Goal: Task Accomplishment & Management: Complete application form

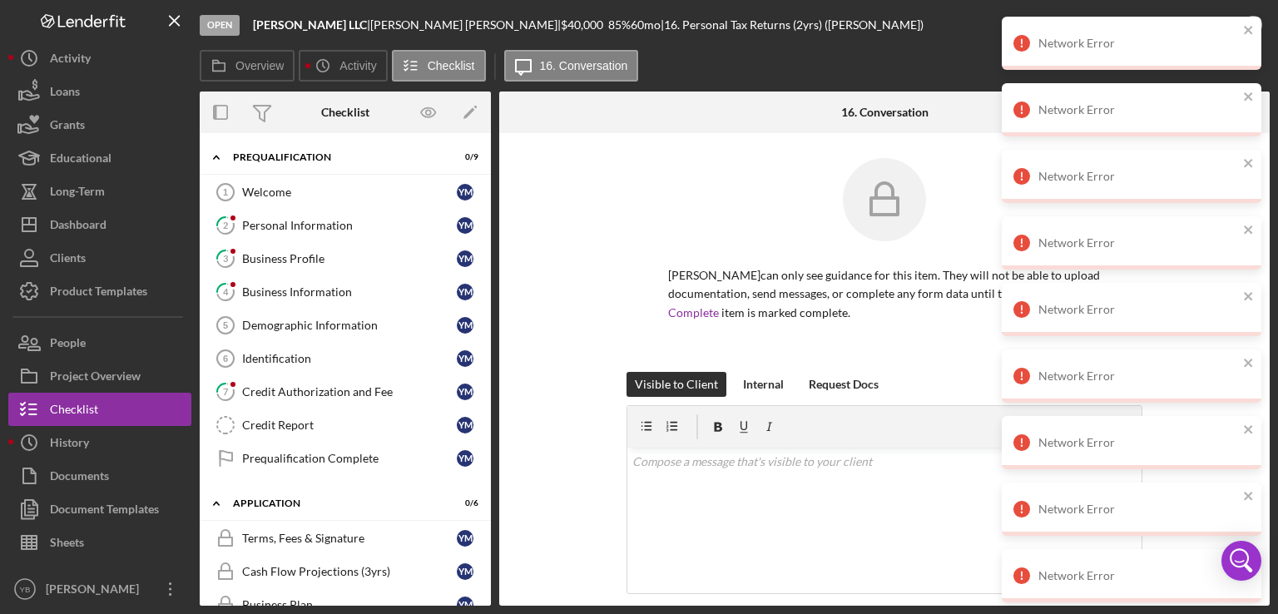
scroll to position [200, 0]
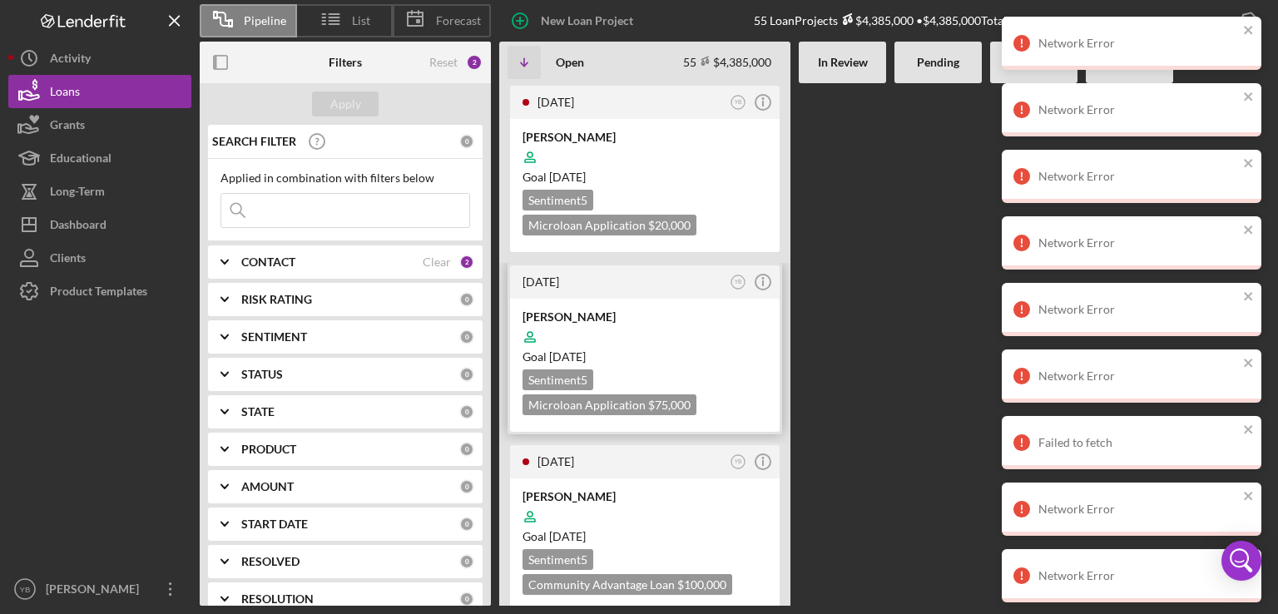
click at [705, 349] on div "Goal 1 month from now" at bounding box center [644, 357] width 245 height 17
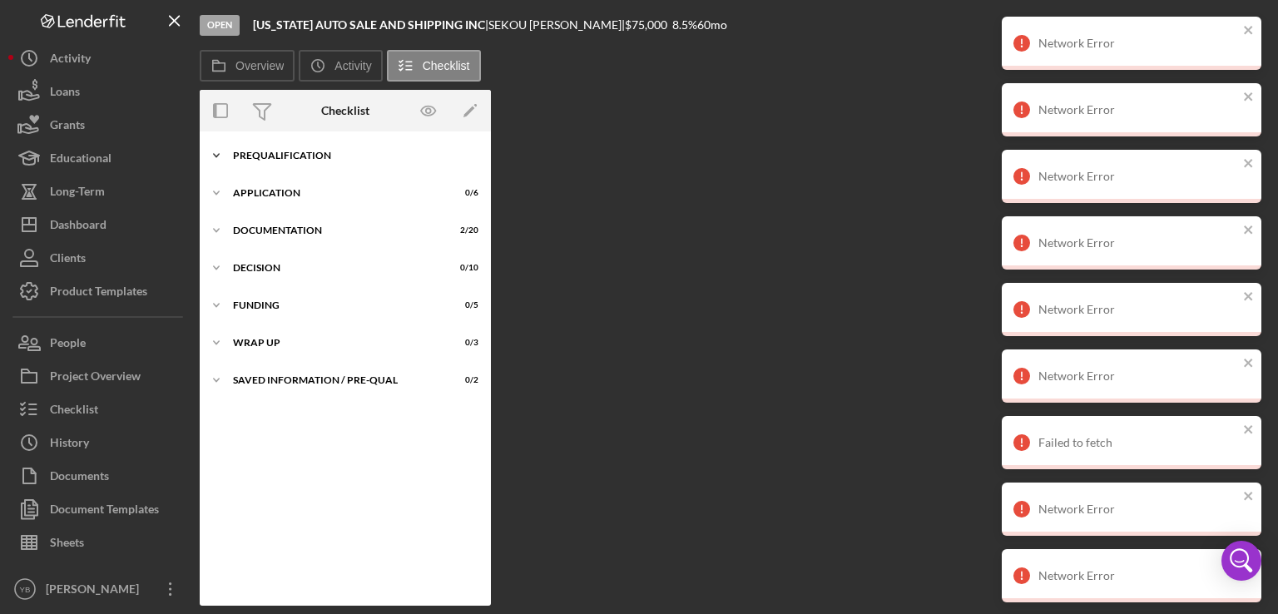
click at [302, 159] on div "Prequalification" at bounding box center [351, 156] width 237 height 10
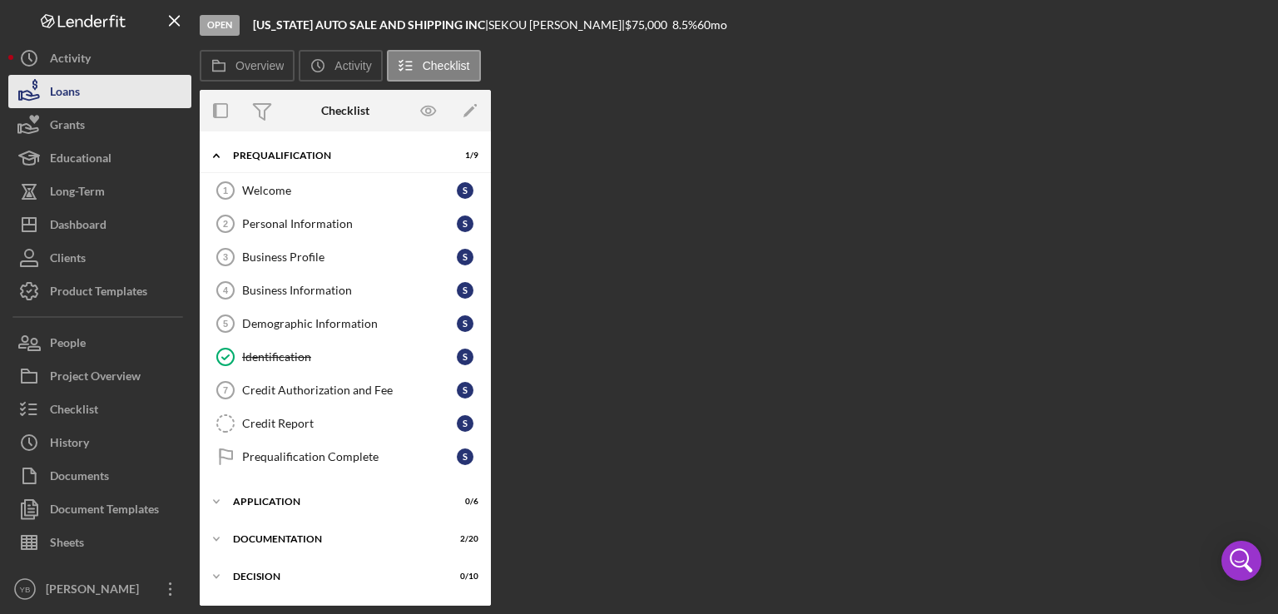
click at [67, 85] on div "Loans" at bounding box center [65, 93] width 30 height 37
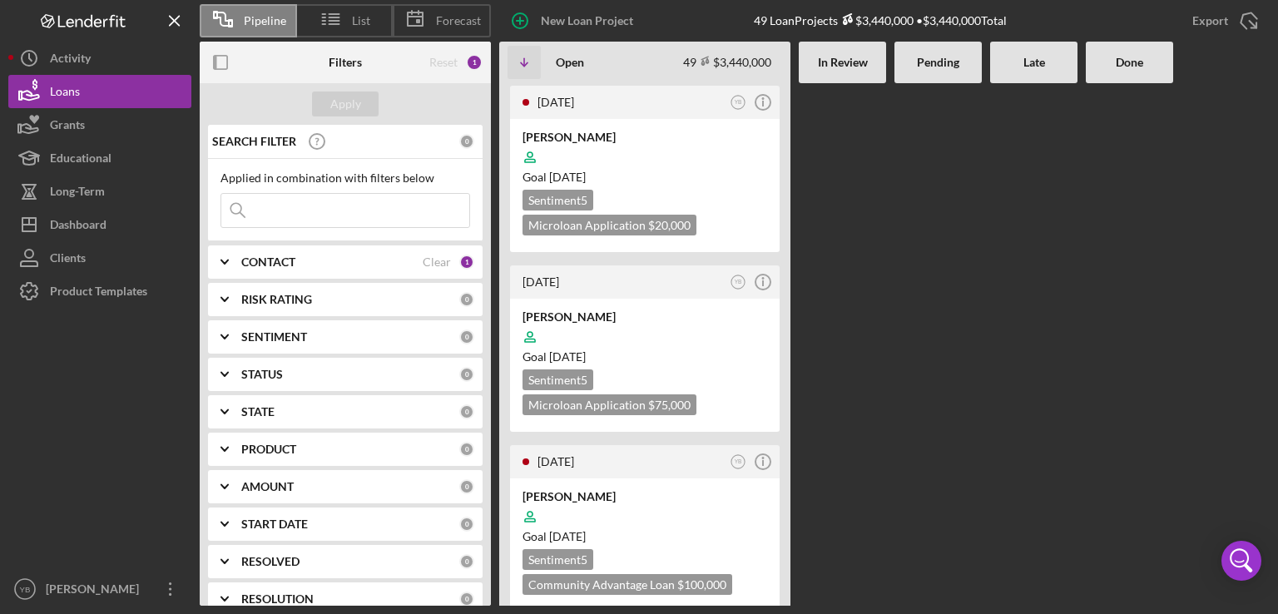
click at [961, 260] on div at bounding box center [937, 344] width 87 height 522
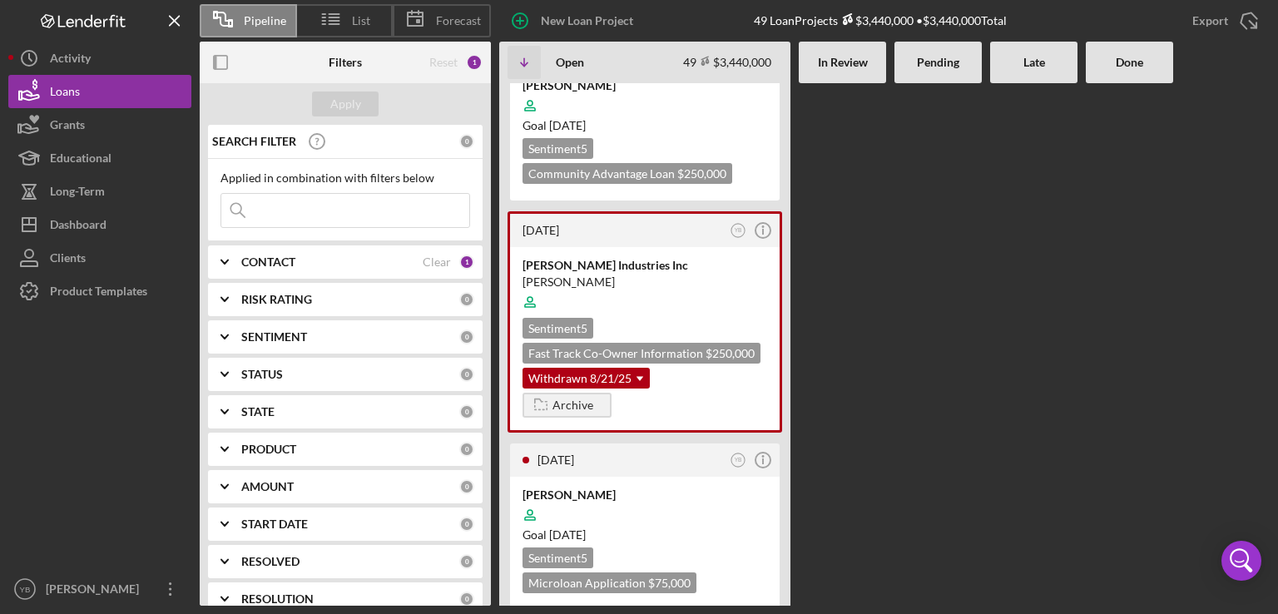
scroll to position [4160, 0]
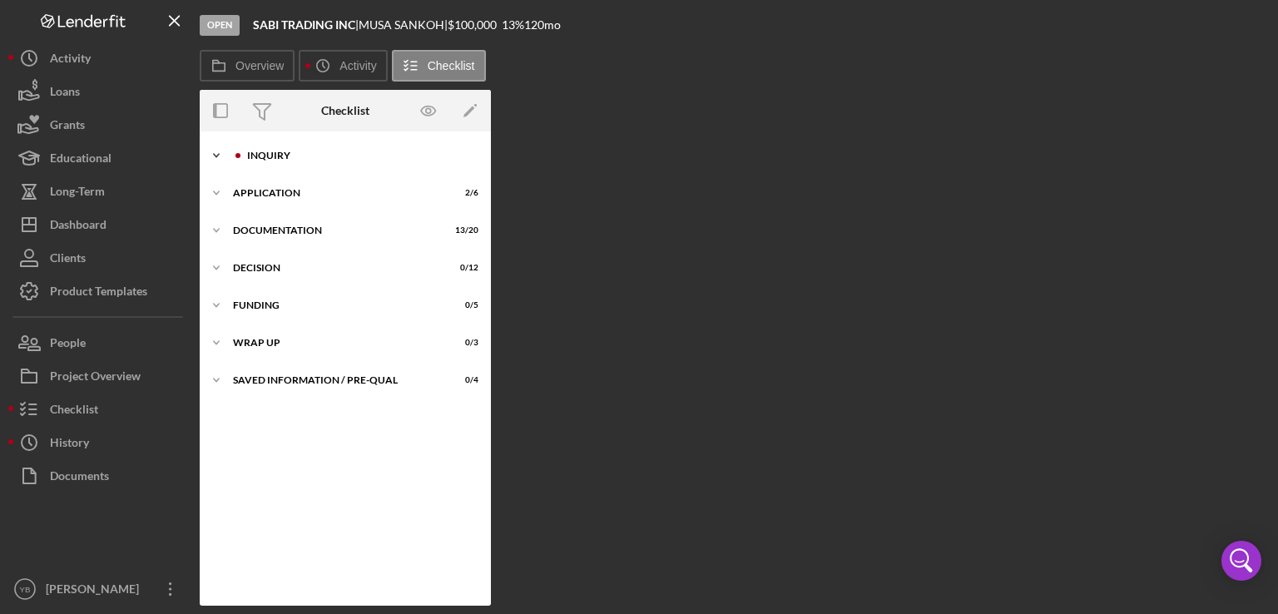
click at [275, 160] on div "Inquiry" at bounding box center [358, 156] width 223 height 10
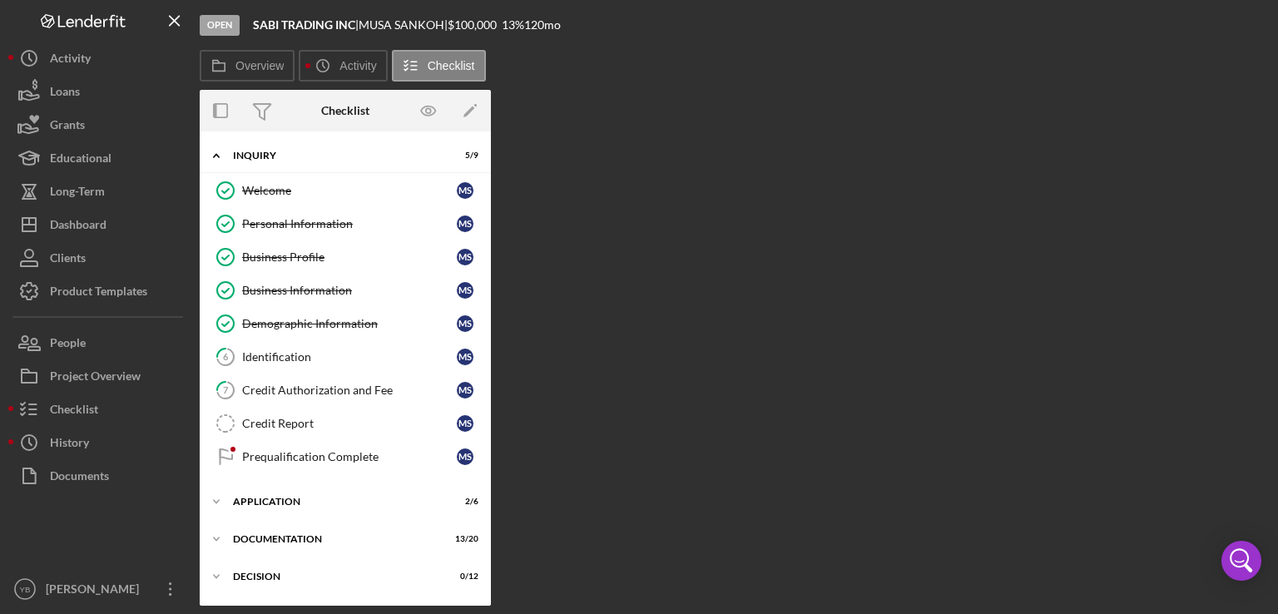
scroll to position [106, 0]
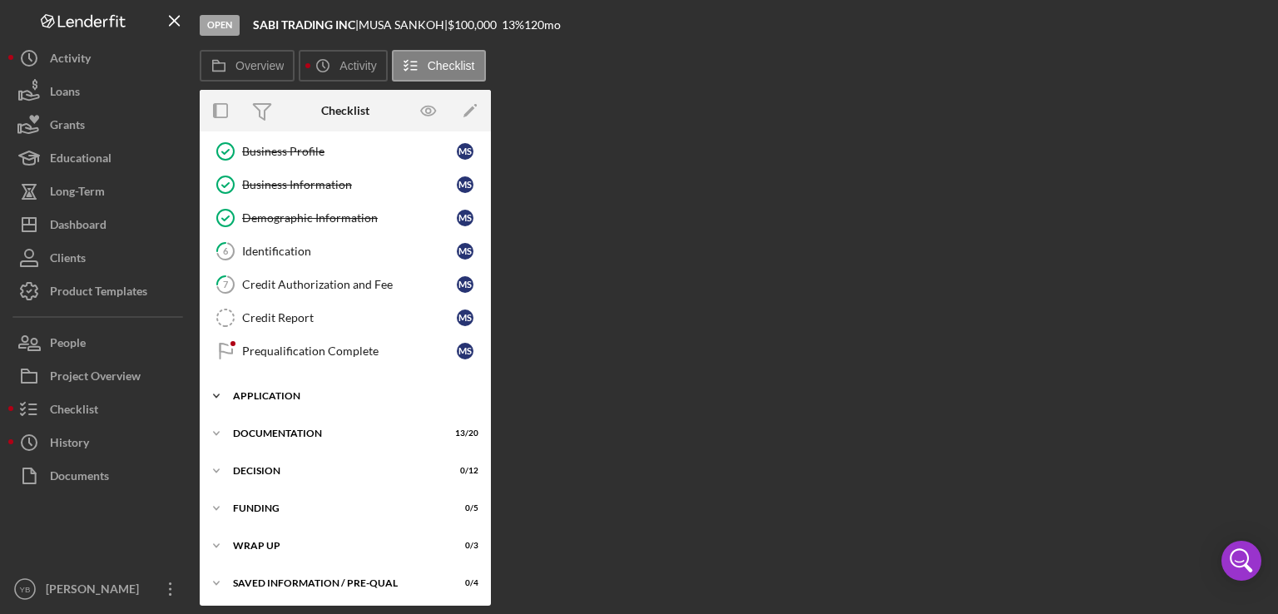
click at [253, 394] on div "Application" at bounding box center [351, 396] width 237 height 10
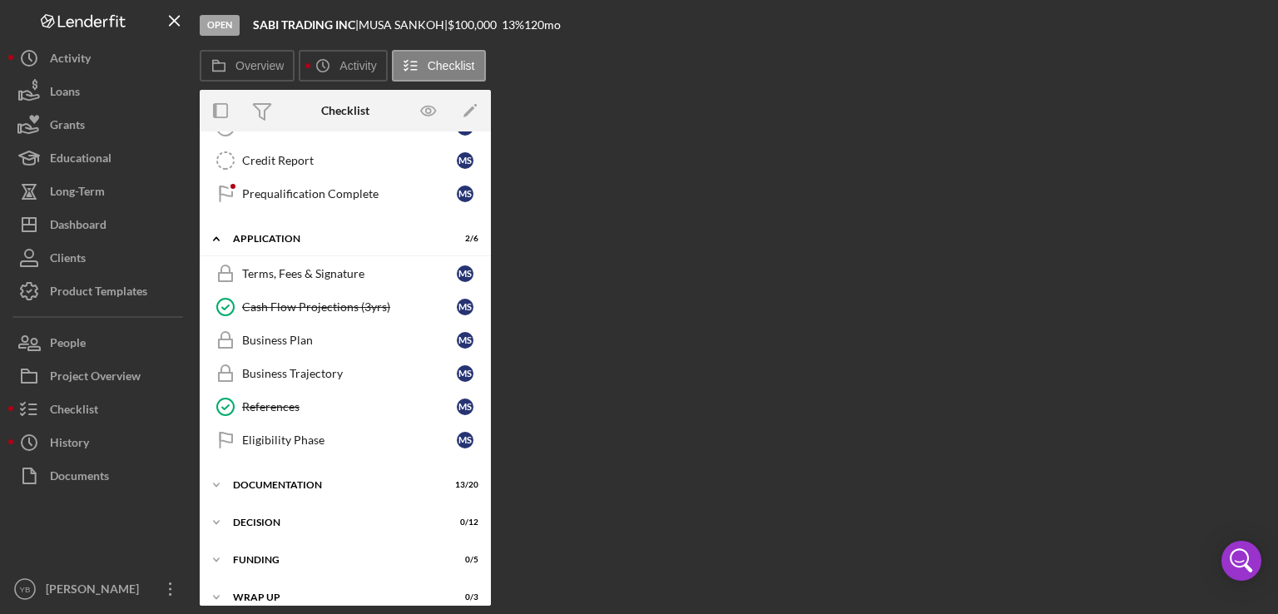
scroll to position [110, 0]
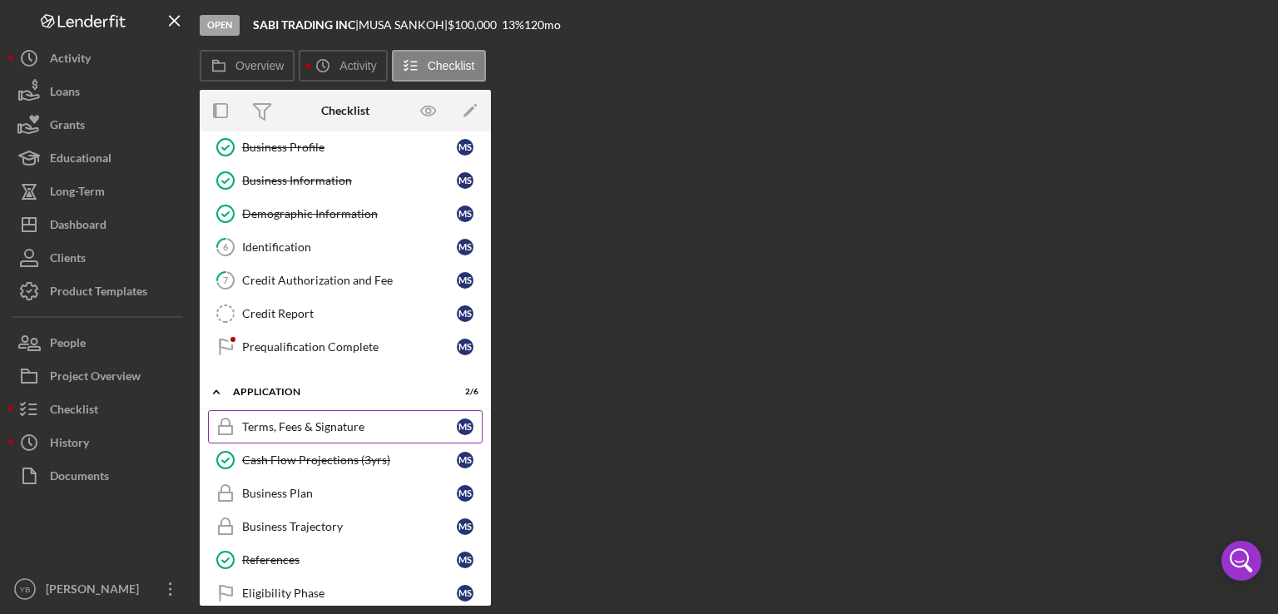
click at [299, 420] on div "Terms, Fees & Signature" at bounding box center [349, 426] width 215 height 13
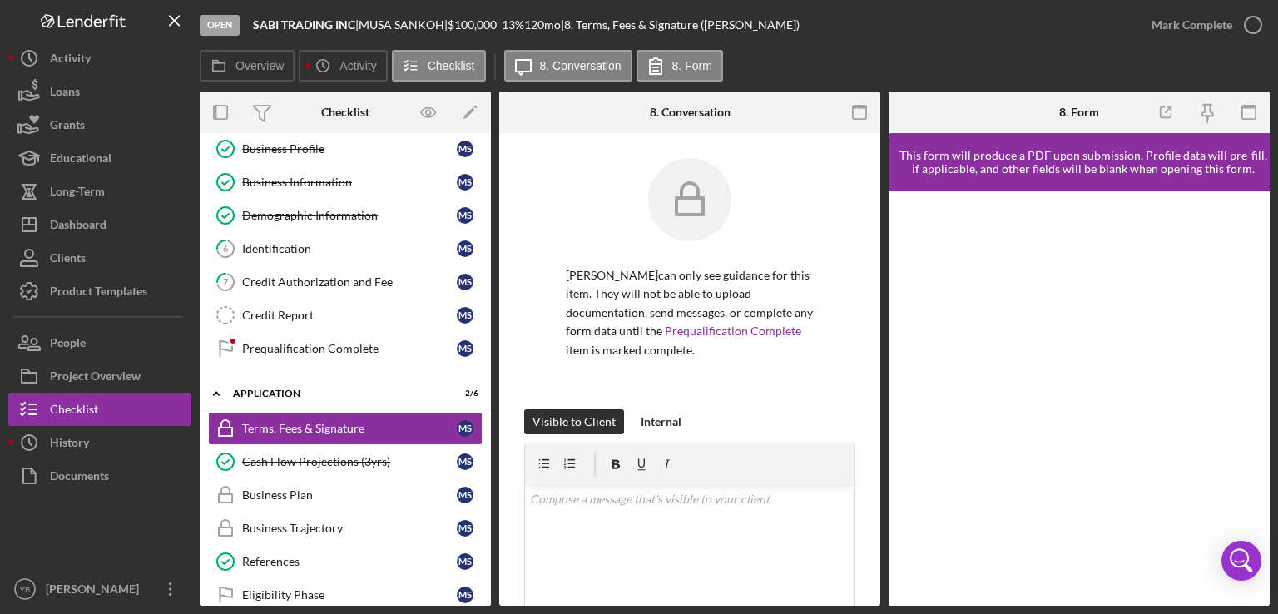
click at [879, 314] on div "Terms, Fees & Signature Terms, Fees & Signature MUSA SANKOH can only see guidan…" at bounding box center [689, 369] width 381 height 473
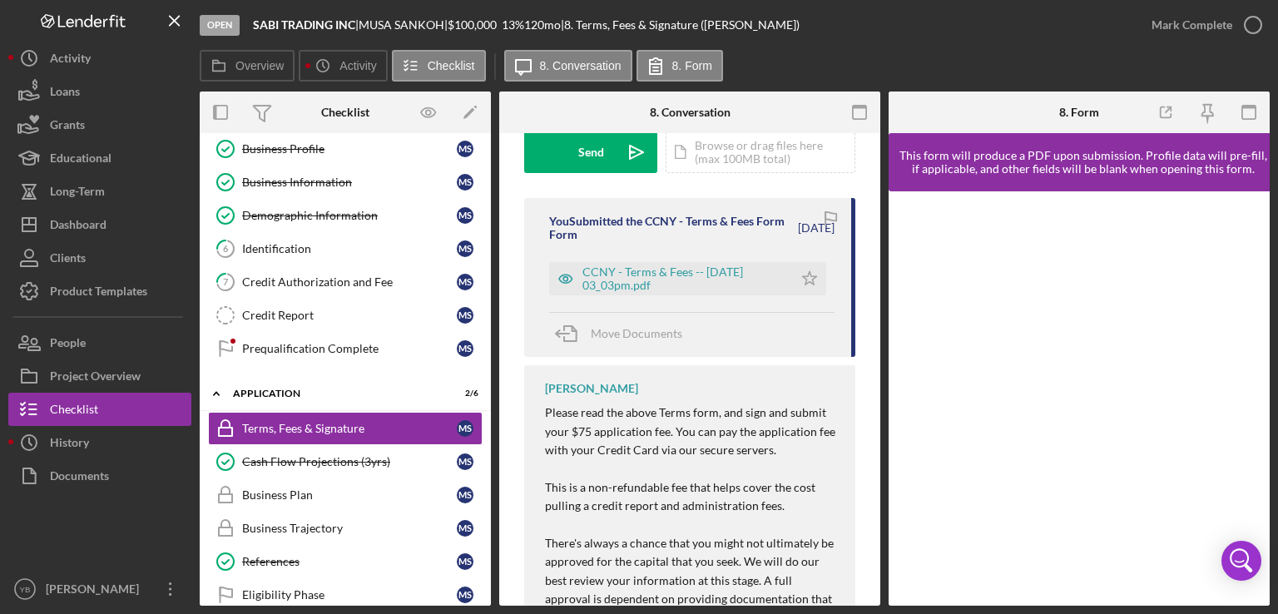
scroll to position [507, 0]
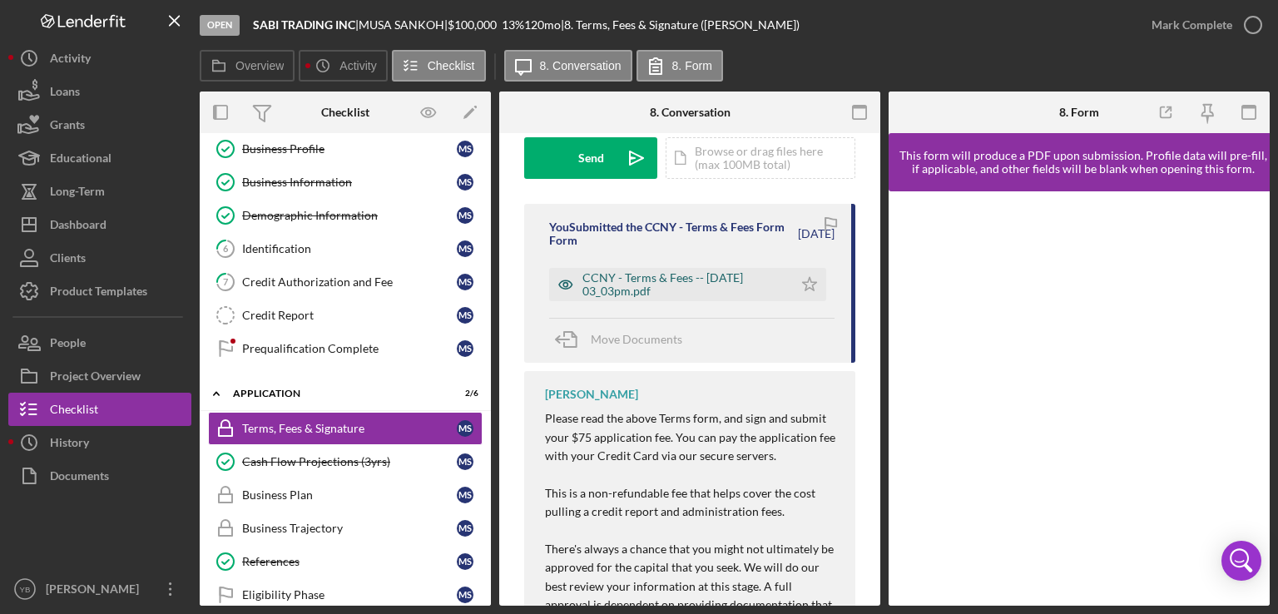
click at [687, 274] on div "CCNY - Terms & Fees -- 2025-09-12 03_03pm.pdf" at bounding box center [683, 284] width 202 height 27
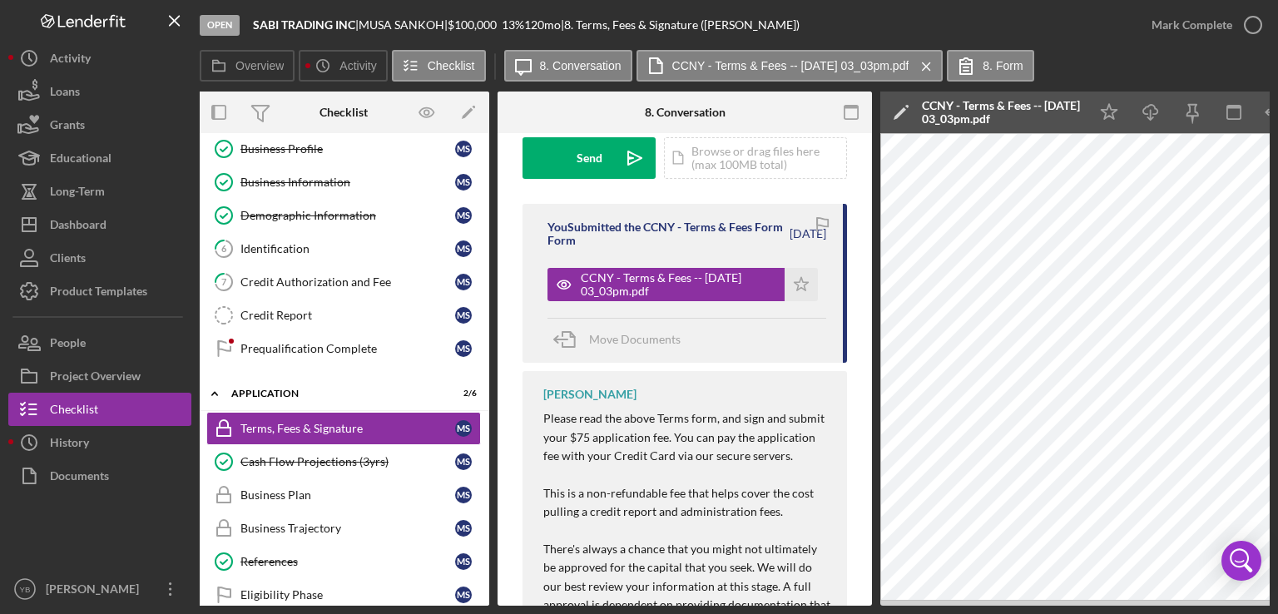
scroll to position [0, 1]
click at [795, 288] on polygon "button" at bounding box center [802, 283] width 14 height 13
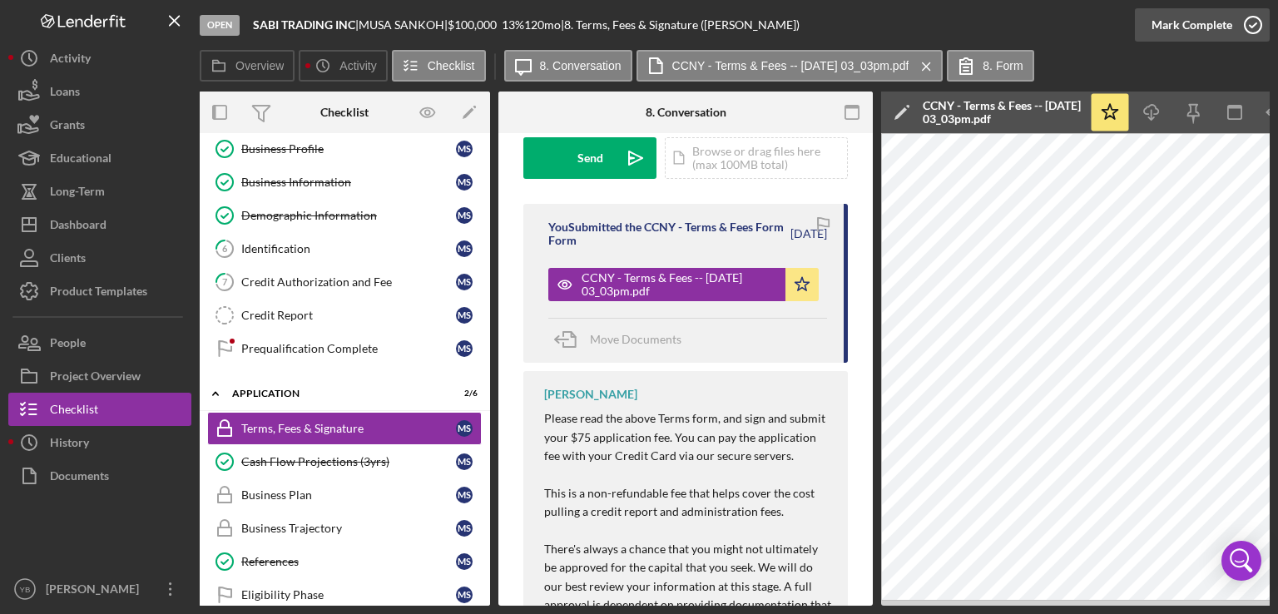
click at [1204, 21] on div "Mark Complete" at bounding box center [1191, 24] width 81 height 33
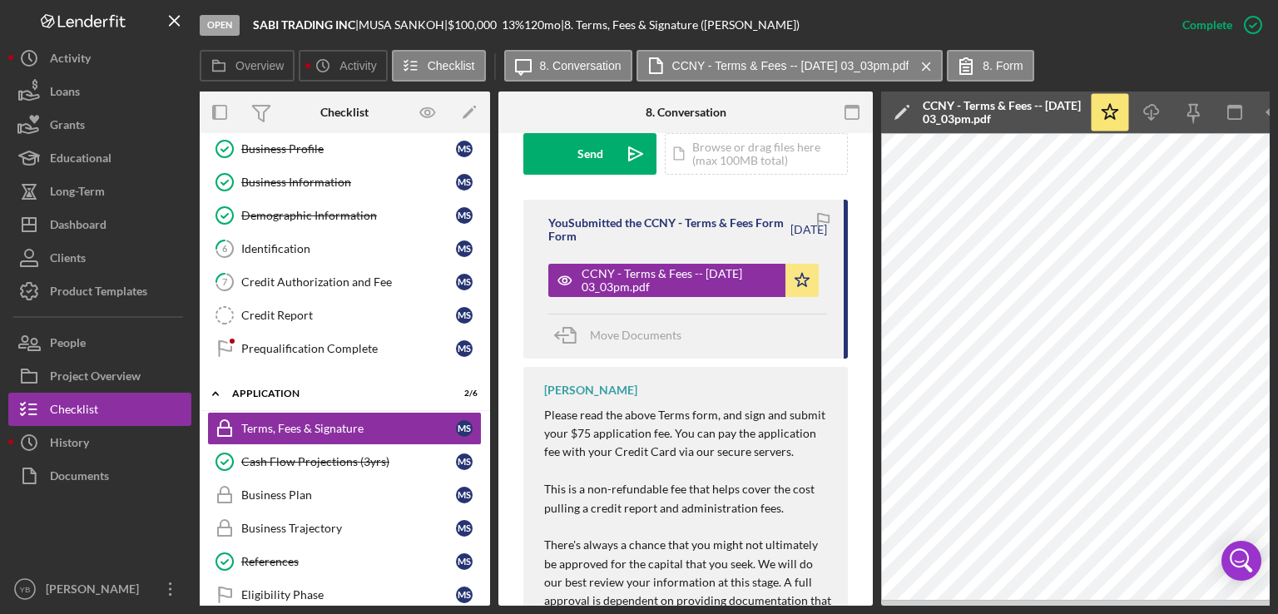
scroll to position [502, 0]
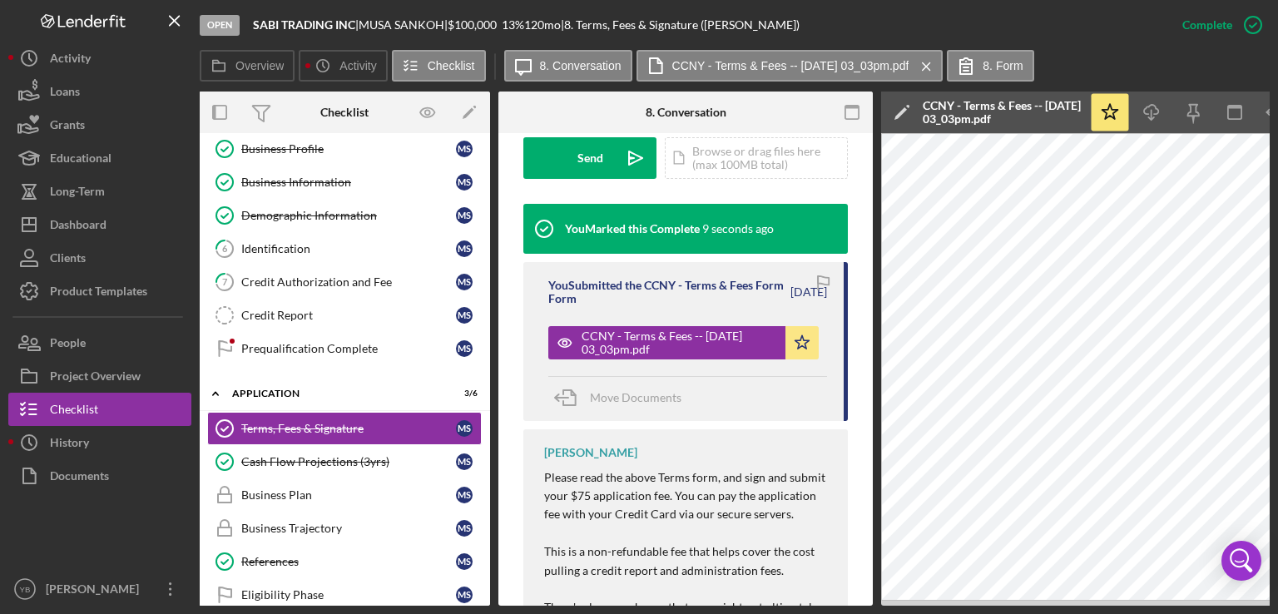
click at [484, 468] on div "Overview Internal Workflow Stage Open Icon/Dropdown Arrow Archive (can unarchiv…" at bounding box center [735, 349] width 1070 height 514
drag, startPoint x: 484, startPoint y: 468, endPoint x: 496, endPoint y: 348, distance: 120.4
click at [496, 348] on div "Overview Internal Workflow Stage Open Icon/Dropdown Arrow Archive (can unarchiv…" at bounding box center [735, 349] width 1070 height 514
click at [276, 248] on div "Identification" at bounding box center [348, 248] width 215 height 13
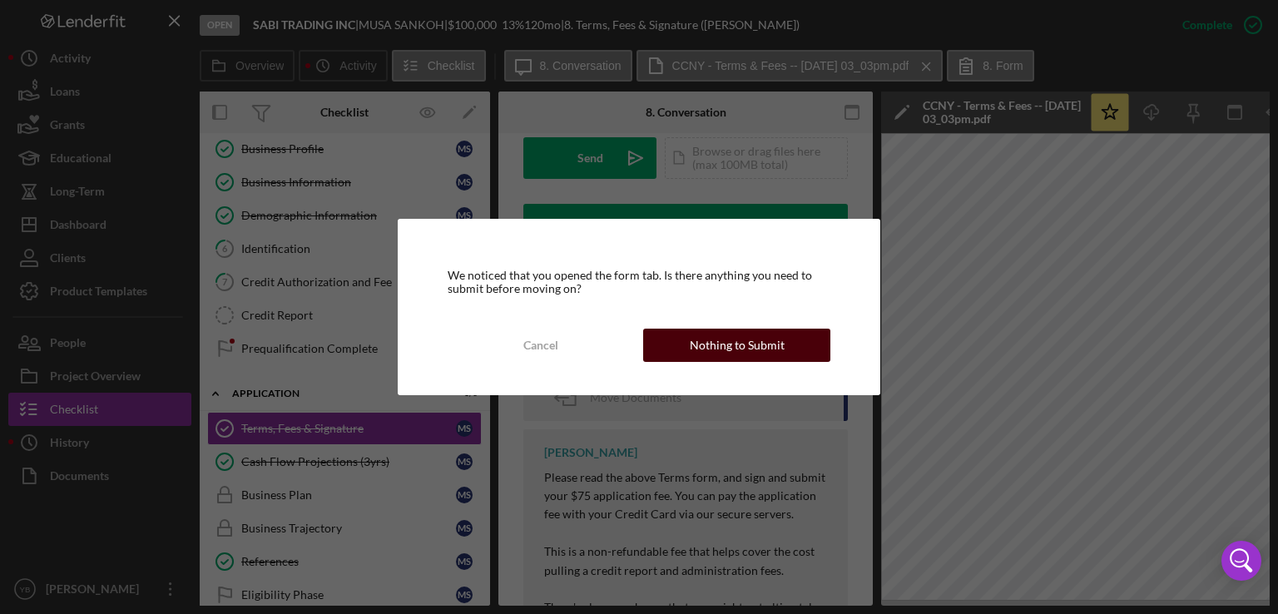
click at [712, 337] on div "Nothing to Submit" at bounding box center [737, 345] width 95 height 33
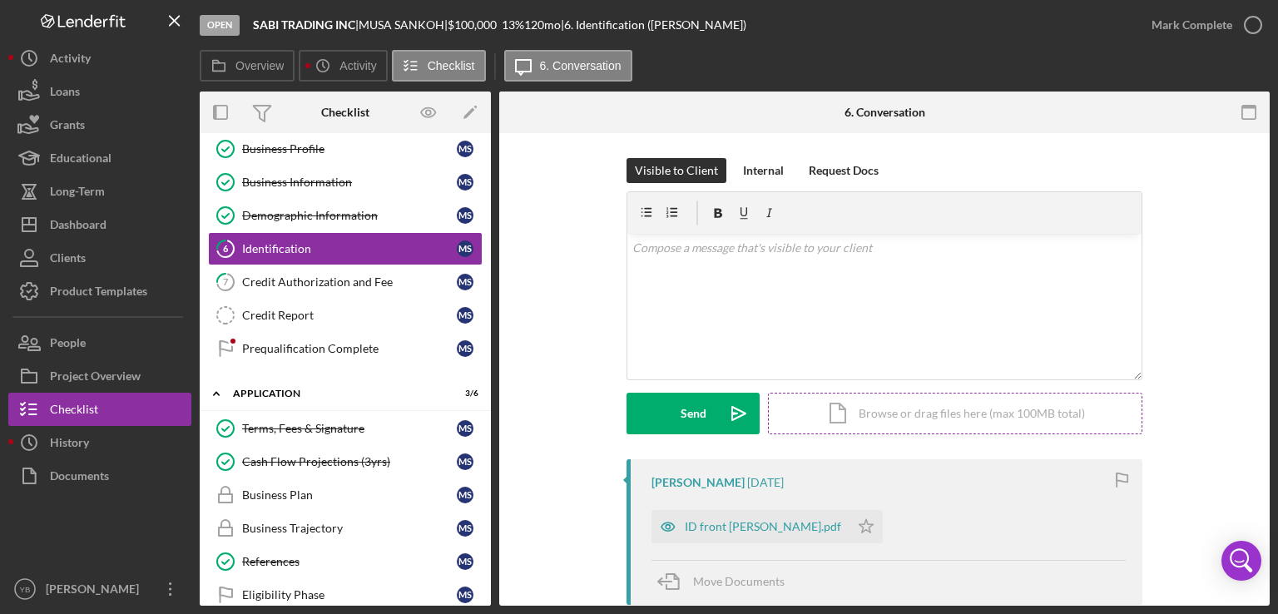
click at [880, 410] on div "Icon/Document Browse or drag files here (max 100MB total) Tap to choose files o…" at bounding box center [955, 414] width 374 height 42
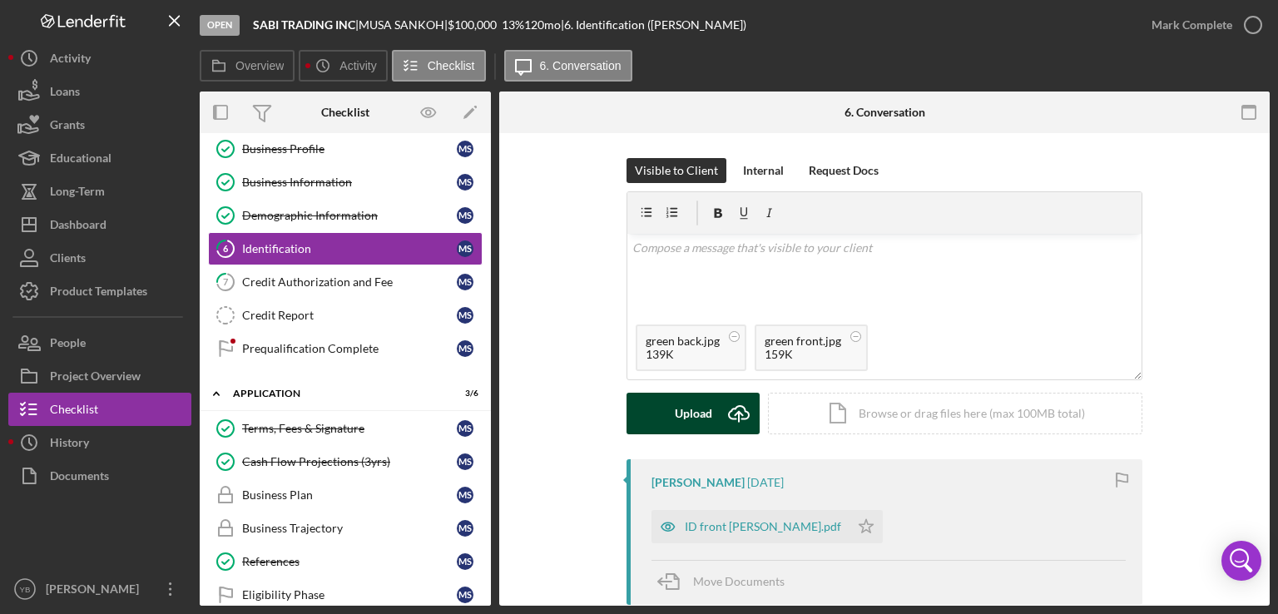
click at [681, 420] on div "Upload" at bounding box center [693, 414] width 37 height 42
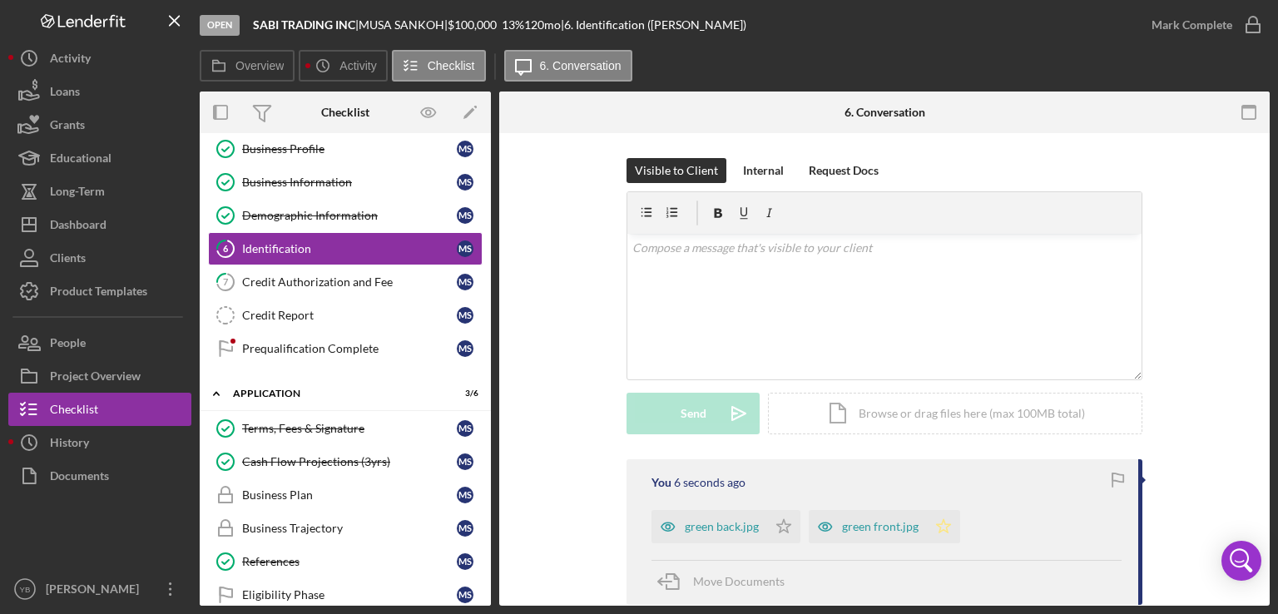
click at [938, 527] on icon "Icon/Star" at bounding box center [943, 526] width 33 height 33
click at [778, 526] on icon "Icon/Star" at bounding box center [783, 526] width 33 height 33
click at [1186, 34] on div "Mark Complete" at bounding box center [1191, 24] width 81 height 33
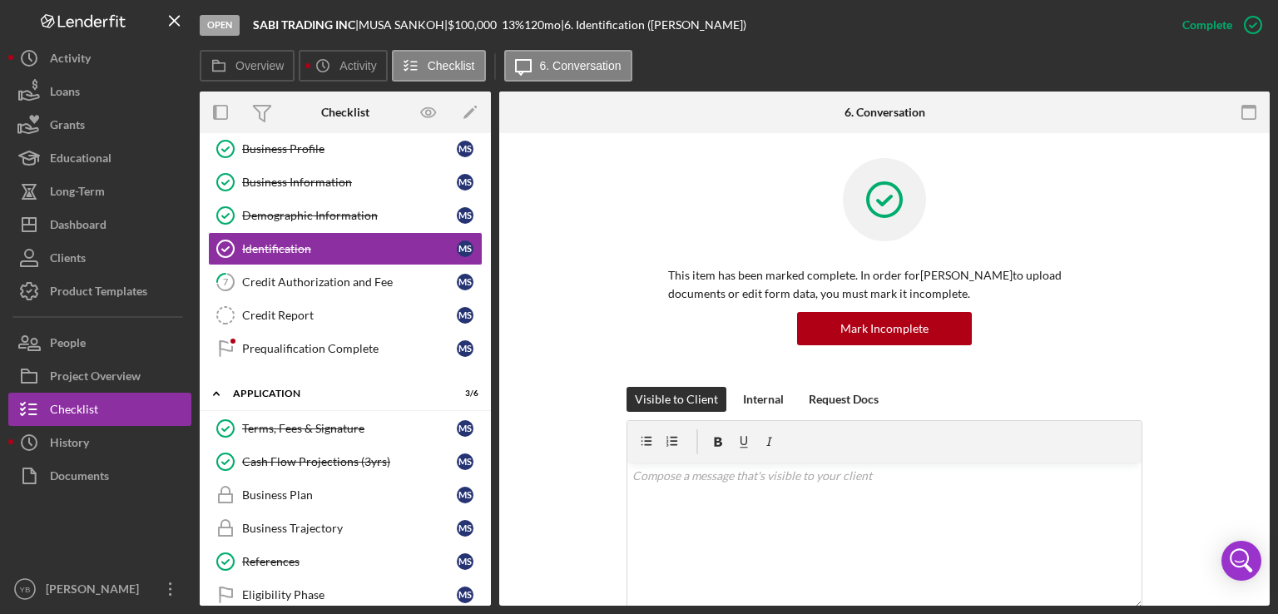
drag, startPoint x: 486, startPoint y: 238, endPoint x: 486, endPoint y: 264, distance: 25.8
click at [486, 264] on div "Welcome Welcome M S Personal Information Personal Information M S Business Prof…" at bounding box center [345, 220] width 291 height 308
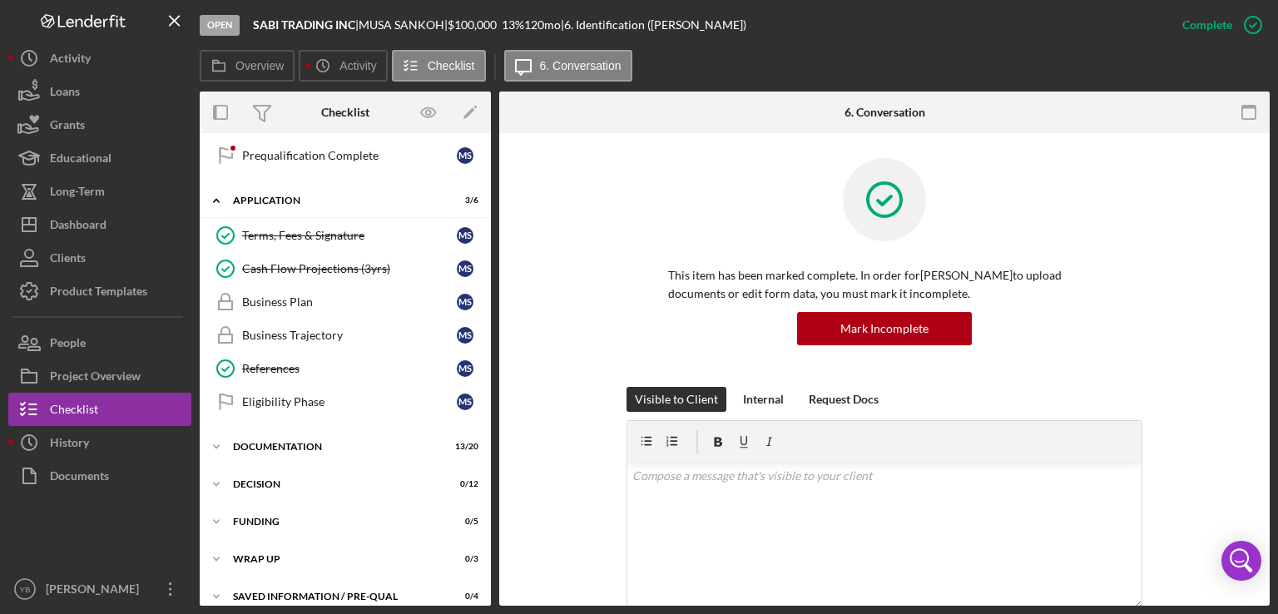
scroll to position [314, 0]
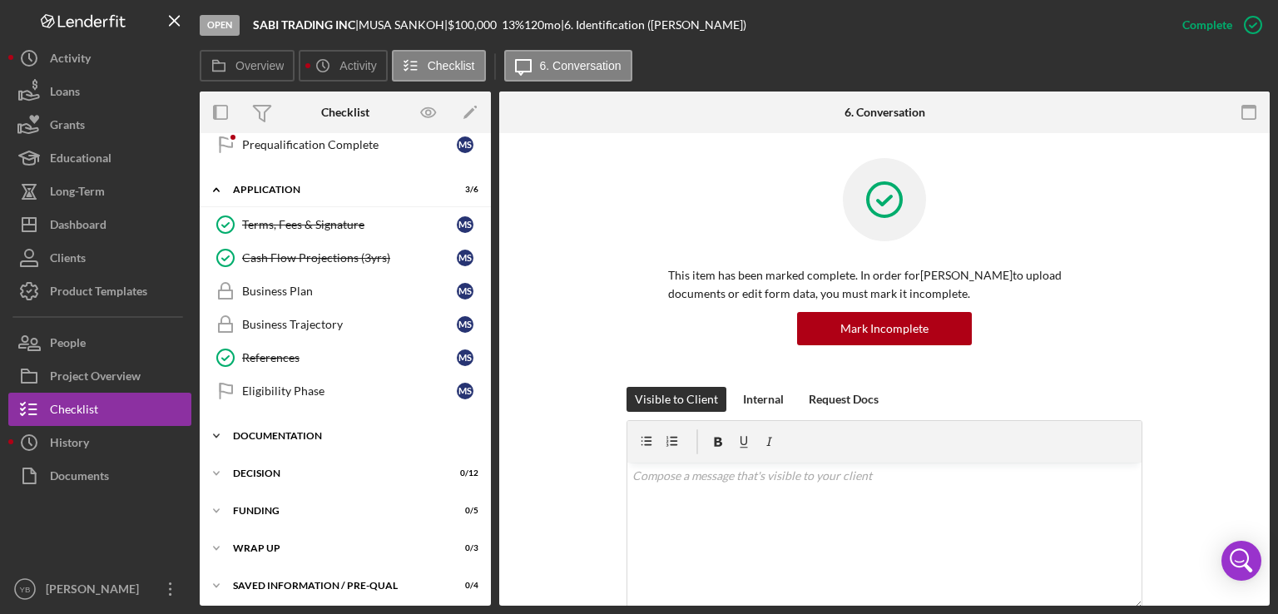
click at [268, 431] on div "Documentation" at bounding box center [351, 436] width 237 height 10
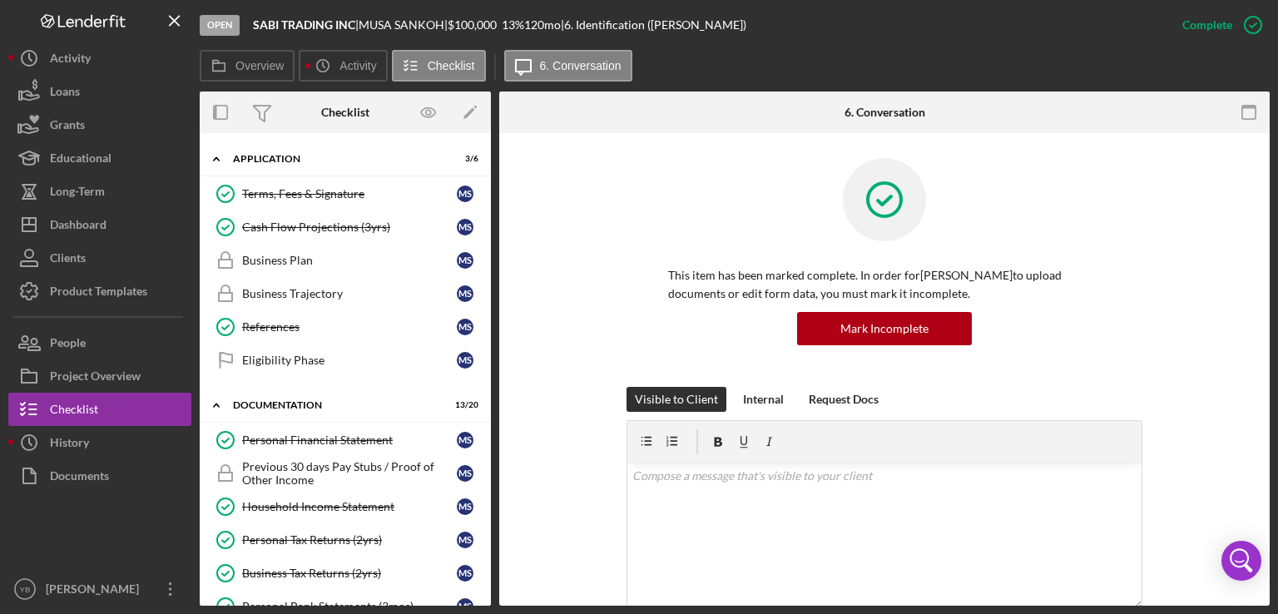
scroll to position [348, 0]
